Goal: Task Accomplishment & Management: Manage account settings

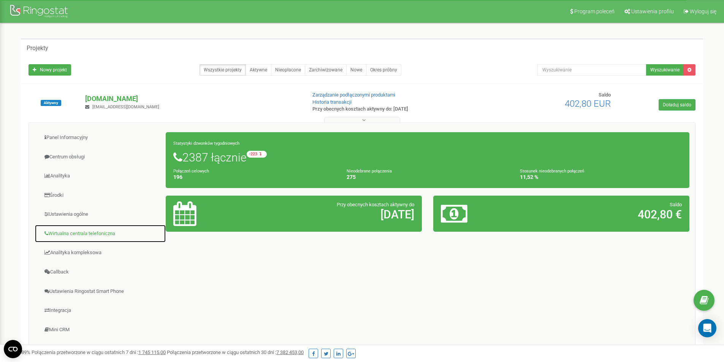
click at [92, 234] on link "Wirtualna centrala telefoniczna" at bounding box center [100, 234] width 131 height 19
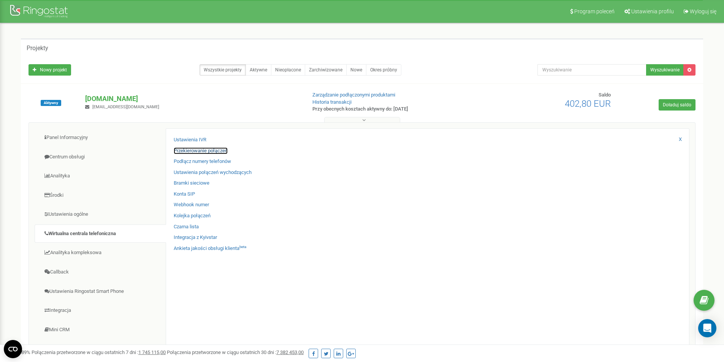
click at [211, 150] on link "Przekierowanie połączeń" at bounding box center [201, 150] width 54 height 7
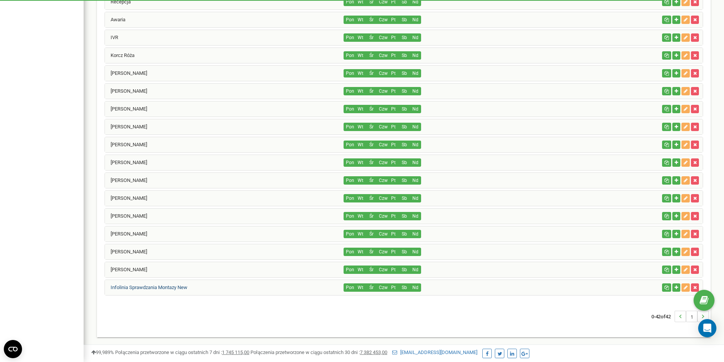
click at [162, 287] on link "Infolinia Sprawdzania Montazy New" at bounding box center [146, 288] width 82 height 6
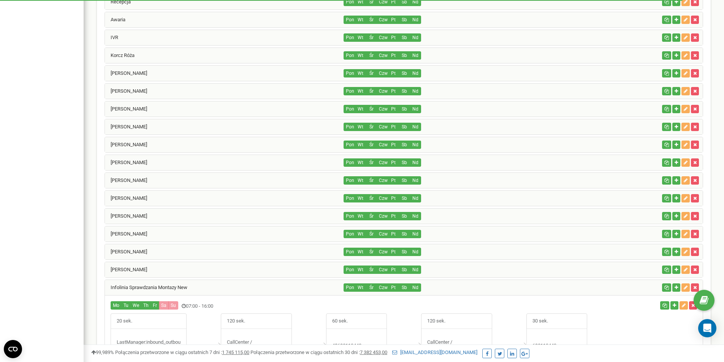
scroll to position [849, 0]
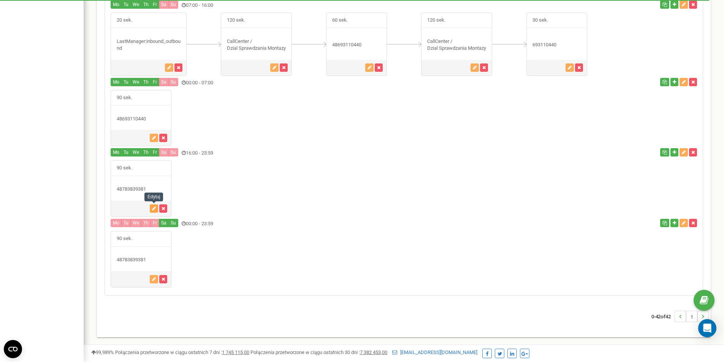
click at [152, 209] on icon "button" at bounding box center [154, 208] width 4 height 5
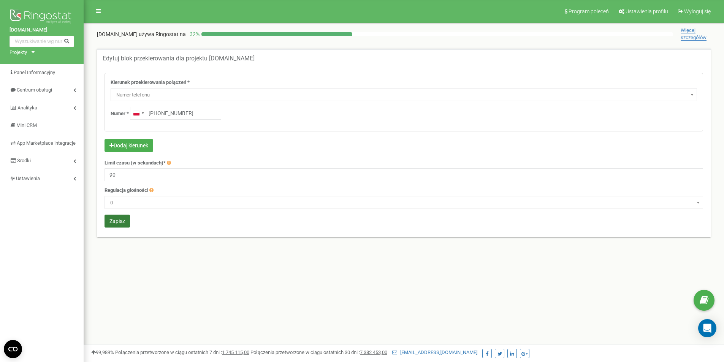
type input "[PHONE_NUMBER]"
click at [120, 225] on button "Zapisz" at bounding box center [117, 221] width 25 height 13
